Goal: Information Seeking & Learning: Check status

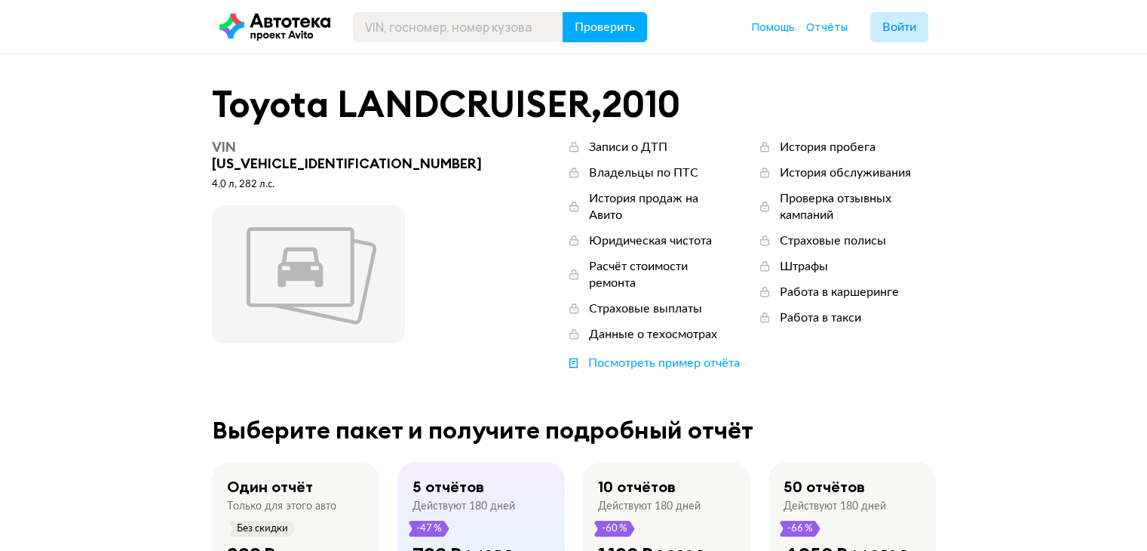
click at [336, 149] on div "VIN JTEBU3FJ305010986" at bounding box center [352, 155] width 280 height 33
copy div "JTEBU3FJ305010986"
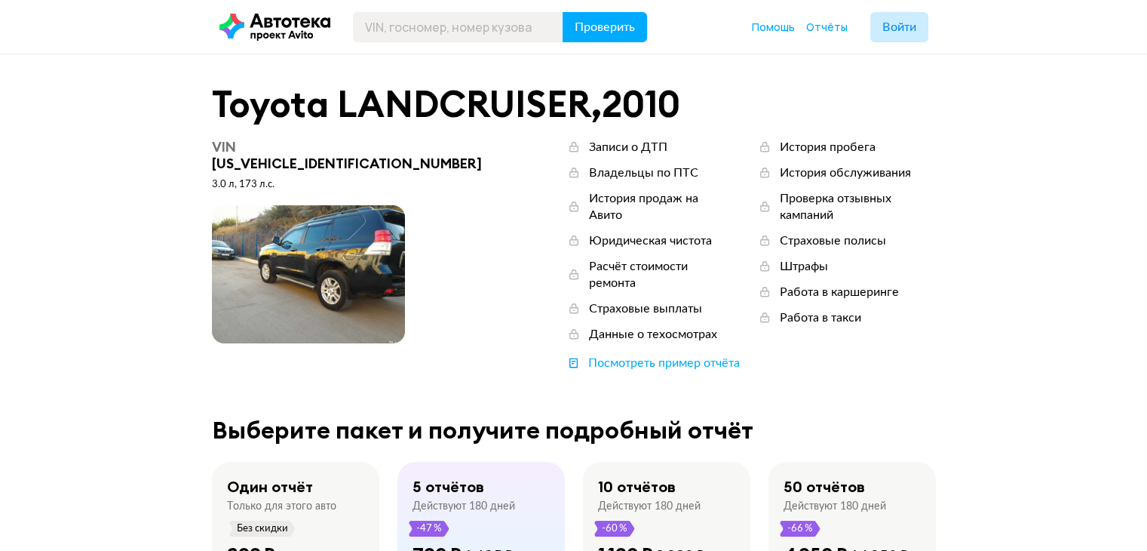
click at [327, 143] on div "VIN JTEBH3FJ905008244" at bounding box center [352, 155] width 280 height 33
copy div "JTEBH3FJ905008244"
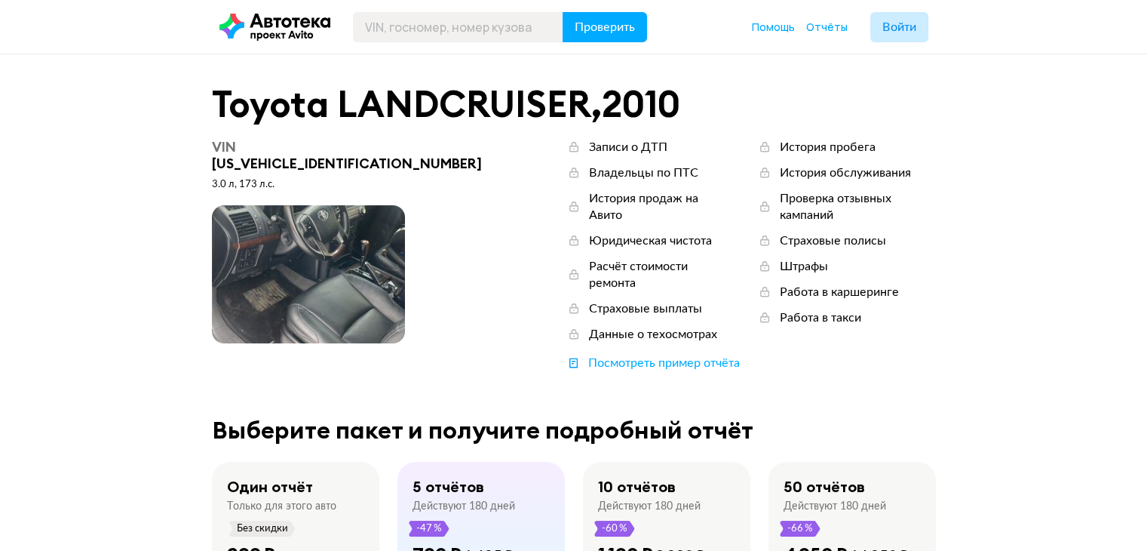
click at [343, 152] on div "VIN JTEBH3FJX05005868" at bounding box center [352, 155] width 280 height 33
copy div "JTEBH3FJX05005868"
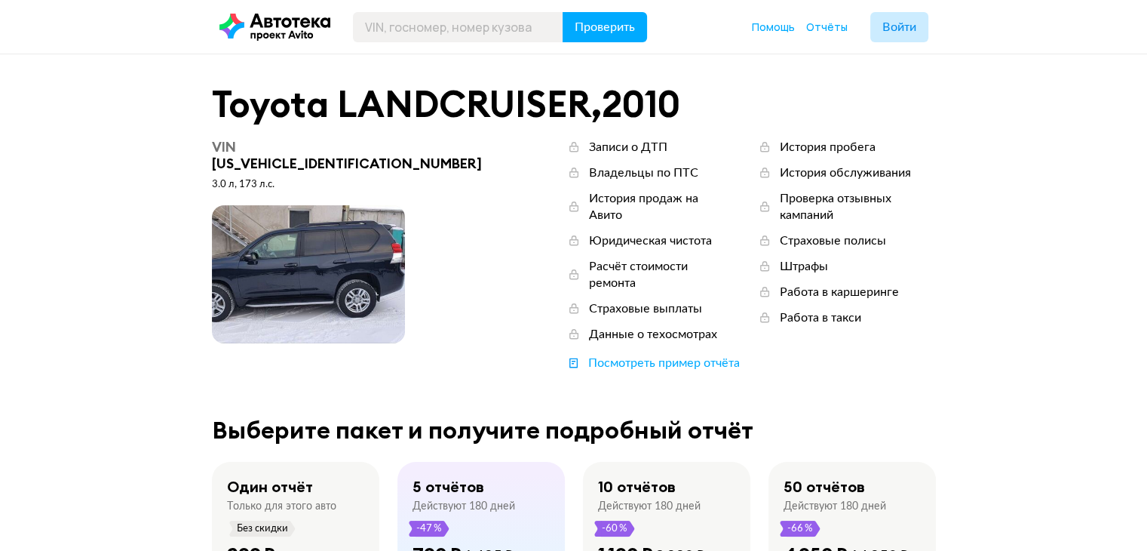
click at [335, 151] on div "VIN [US_VEHICLE_IDENTIFICATION_NUMBER]" at bounding box center [352, 155] width 280 height 33
copy div "[US_VEHICLE_IDENTIFICATION_NUMBER]"
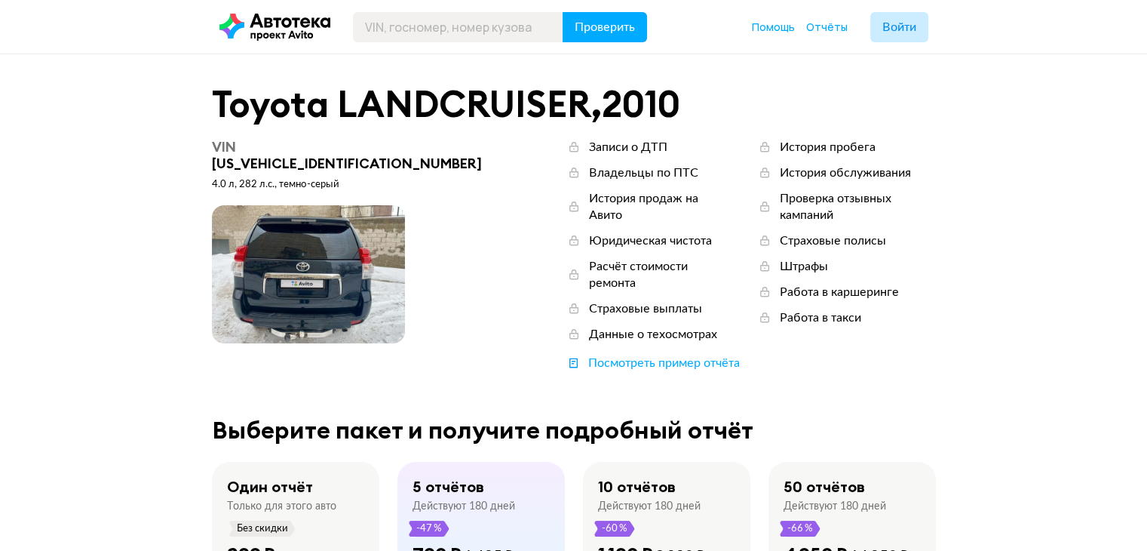
click at [315, 146] on div "VIN [US_VEHICLE_IDENTIFICATION_NUMBER]" at bounding box center [352, 155] width 280 height 33
click at [315, 146] on div "VIN JTEBU3FJ70K025038" at bounding box center [352, 155] width 280 height 33
copy div "JTEBU3FJ70K025038"
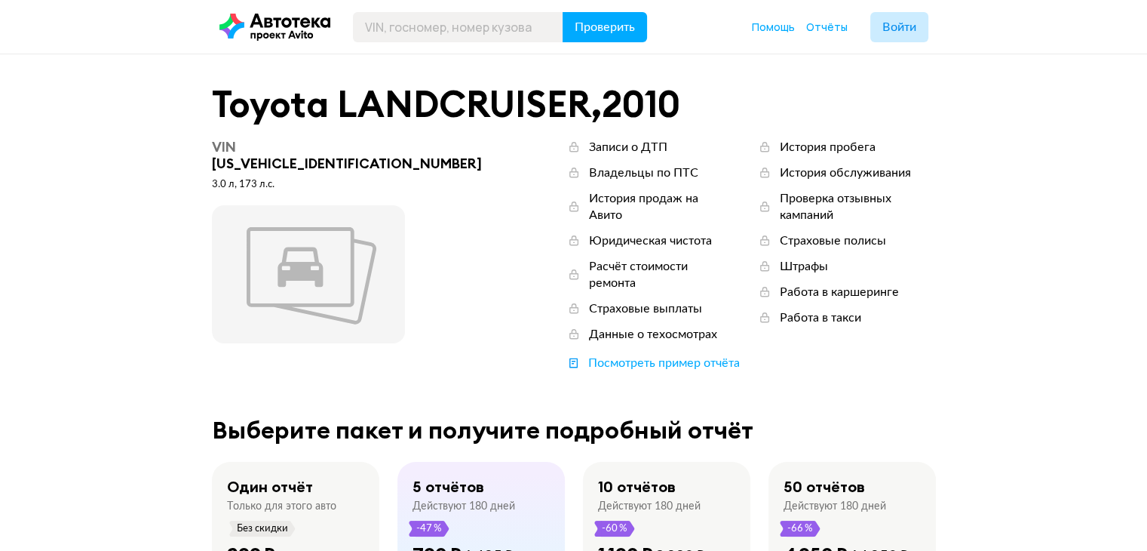
click at [342, 146] on div "VIN [US_VEHICLE_IDENTIFICATION_NUMBER]" at bounding box center [352, 155] width 280 height 33
click at [342, 146] on div "VIN JTEBH3FJ505010668" at bounding box center [352, 155] width 280 height 33
copy div "JTEBH3FJ505010668"
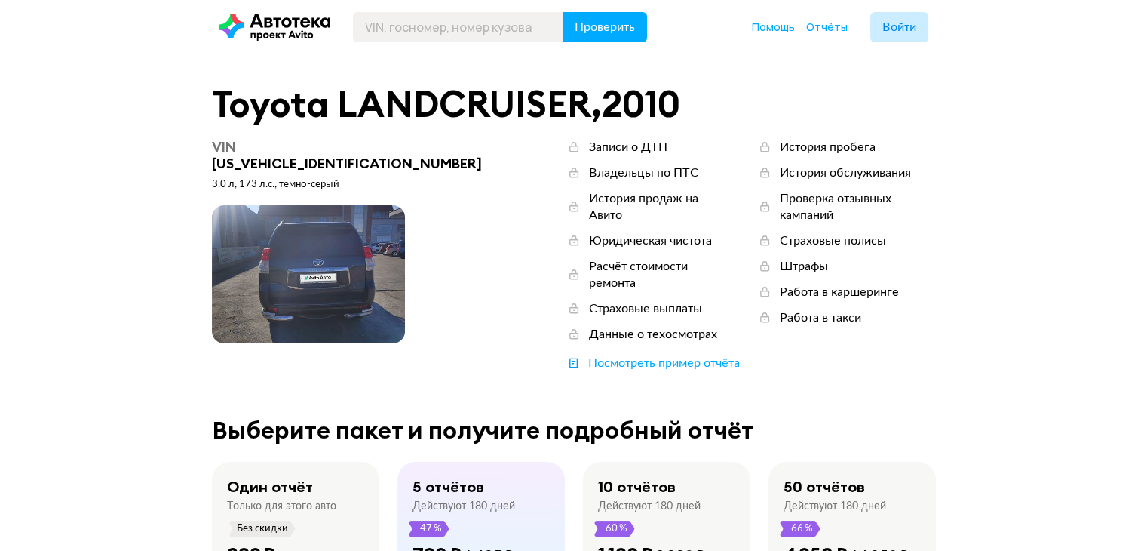
click at [347, 145] on div "VIN [US_VEHICLE_IDENTIFICATION_NUMBER]" at bounding box center [352, 155] width 280 height 33
copy div "[US_VEHICLE_IDENTIFICATION_NUMBER]"
